Goal: Task Accomplishment & Management: Complete application form

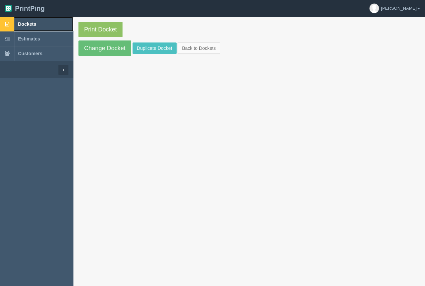
click at [34, 20] on link "Dockets" at bounding box center [37, 24] width 74 height 15
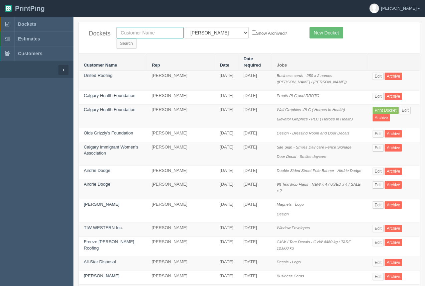
click at [169, 33] on input "text" at bounding box center [150, 32] width 67 height 11
type input "kitchen"
click at [137, 38] on input "Search" at bounding box center [127, 43] width 20 height 10
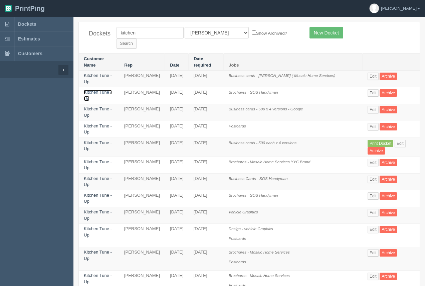
click at [103, 90] on link "Kitchen Tune - Up" at bounding box center [98, 95] width 28 height 11
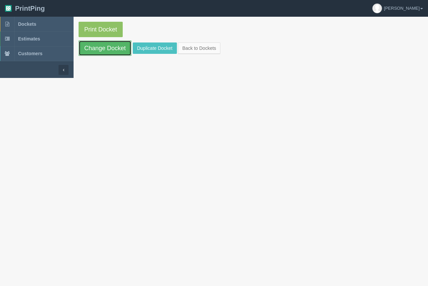
click at [115, 50] on link "Change Docket" at bounding box center [105, 47] width 53 height 15
click at [149, 44] on link "Duplicate Docket" at bounding box center [155, 47] width 44 height 11
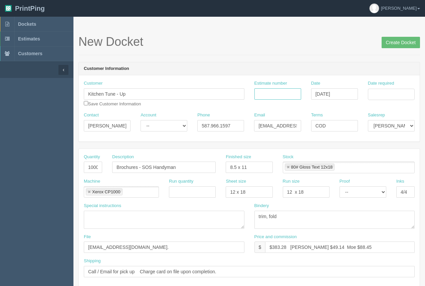
click at [269, 96] on input "Estimate number" at bounding box center [278, 93] width 47 height 11
type input "91220"
click at [378, 98] on input "Date required" at bounding box center [391, 94] width 47 height 11
click at [359, 166] on td "24" at bounding box center [355, 168] width 9 height 10
click at [400, 170] on td "29" at bounding box center [400, 168] width 8 height 10
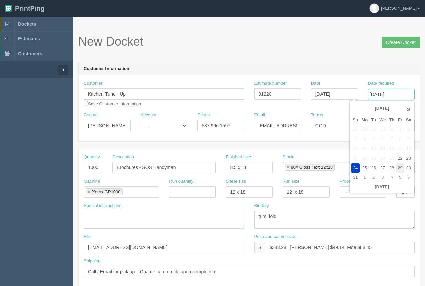
type input "[DATE]"
click at [356, 50] on div "New Docket Create Docket" at bounding box center [250, 45] width 342 height 20
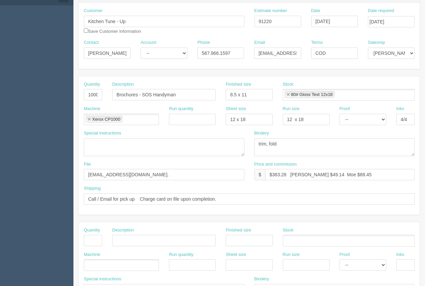
scroll to position [97, 0]
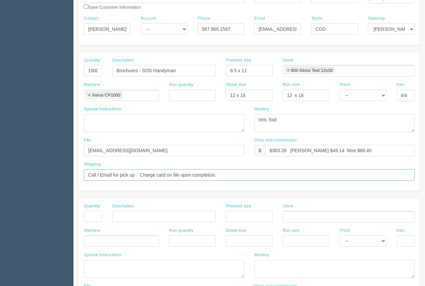
drag, startPoint x: 238, startPoint y: 175, endPoint x: 138, endPoint y: 175, distance: 99.9
click at [138, 175] on input "Call / Email for pick up Charge card on file upon completion." at bounding box center [249, 174] width 331 height 11
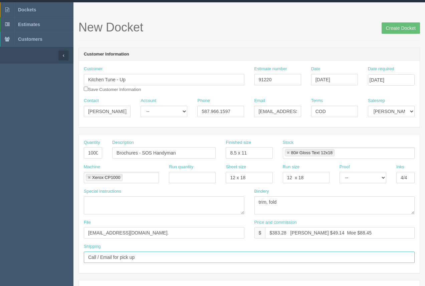
scroll to position [0, 0]
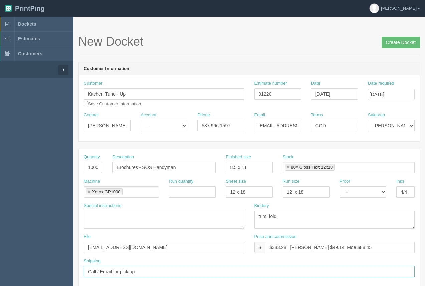
type input "Call / Email for pick up"
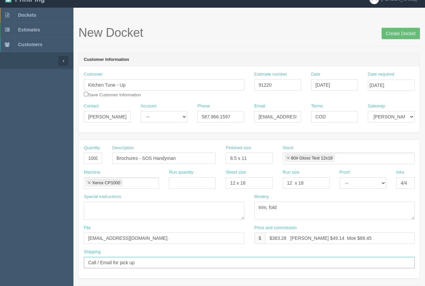
scroll to position [6, 0]
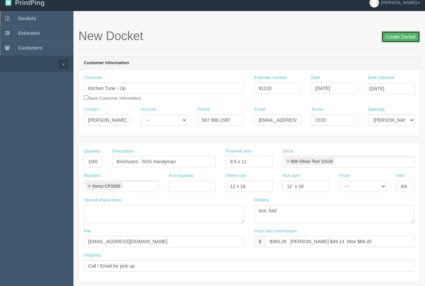
click at [391, 39] on input "Create Docket" at bounding box center [401, 36] width 38 height 11
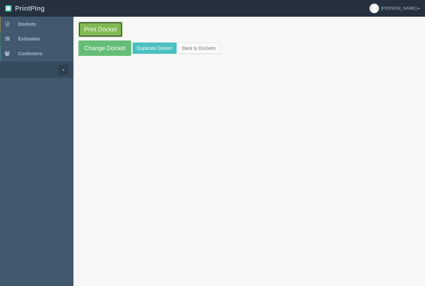
click at [103, 23] on link "Print Docket" at bounding box center [101, 29] width 44 height 15
